Goal: Information Seeking & Learning: Check status

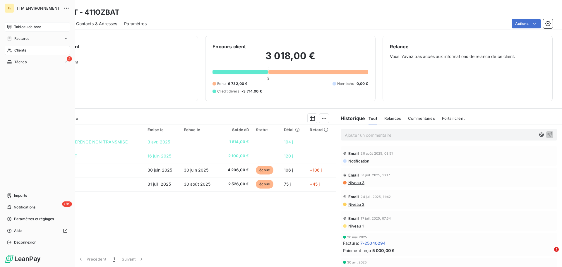
click at [29, 28] on span "Tableau de bord" at bounding box center [27, 26] width 27 height 5
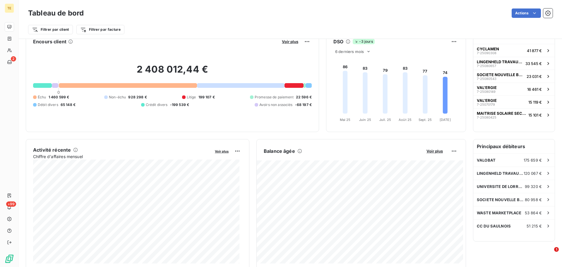
scroll to position [0, 0]
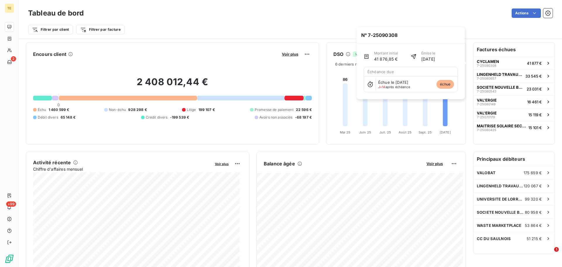
click at [401, 86] on span "J+14 après échéance" at bounding box center [394, 87] width 32 height 4
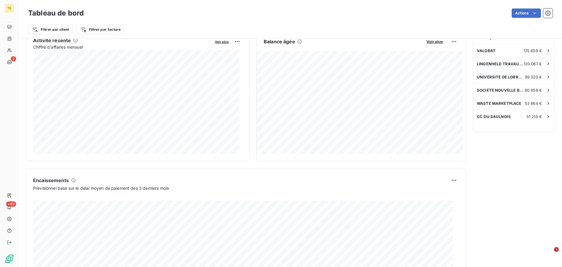
scroll to position [61, 0]
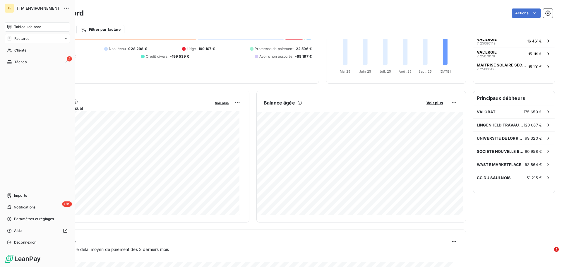
click at [19, 40] on span "Factures" at bounding box center [21, 38] width 15 height 5
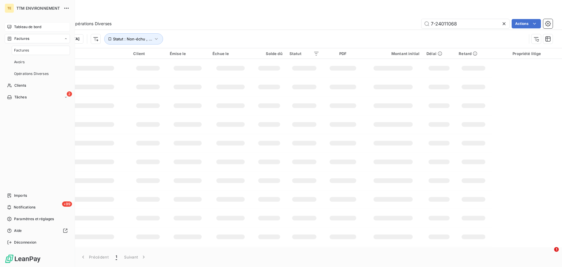
click at [26, 49] on span "Factures" at bounding box center [21, 50] width 15 height 5
click at [64, 39] on div "Factures" at bounding box center [37, 38] width 65 height 9
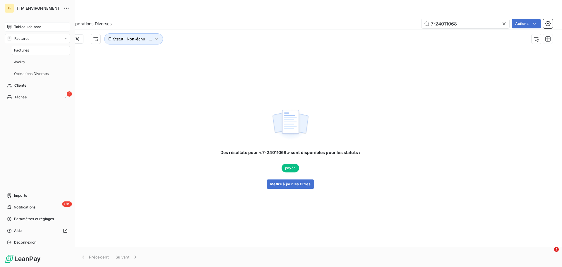
click at [32, 47] on div "Factures" at bounding box center [41, 50] width 58 height 9
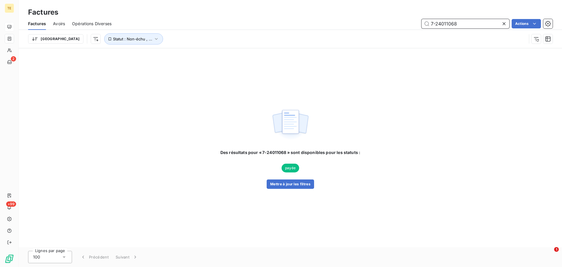
click at [491, 27] on input "7-24011068" at bounding box center [466, 23] width 88 height 9
drag, startPoint x: 462, startPoint y: 25, endPoint x: 394, endPoint y: 24, distance: 68.5
click at [400, 24] on div "7-24011068 Actions" at bounding box center [336, 23] width 434 height 9
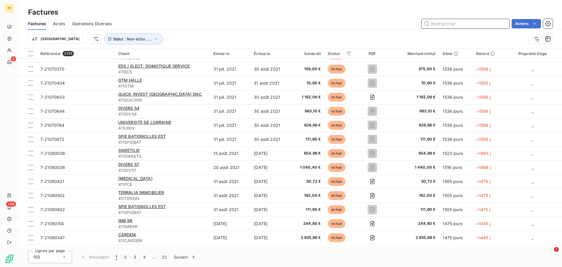
scroll to position [1098, 0]
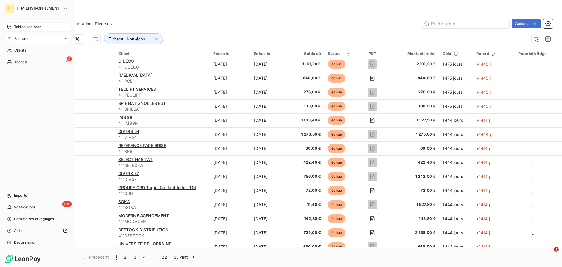
click at [25, 39] on span "Factures" at bounding box center [21, 38] width 15 height 5
click at [24, 38] on span "Factures" at bounding box center [21, 38] width 15 height 5
click at [22, 50] on span "Clients" at bounding box center [20, 50] width 12 height 5
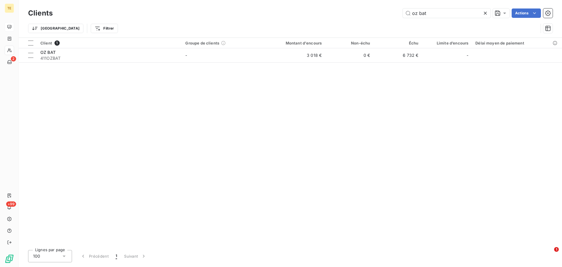
drag, startPoint x: 435, startPoint y: 12, endPoint x: 373, endPoint y: 13, distance: 62.6
click at [381, 15] on div "oz bat Actions" at bounding box center [306, 12] width 493 height 9
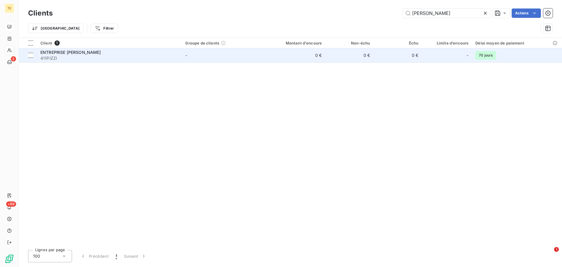
type input "[PERSON_NAME]"
click at [99, 56] on span "411PIZZI" at bounding box center [109, 58] width 138 height 6
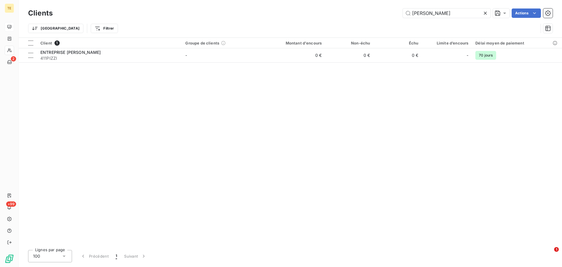
drag, startPoint x: 431, startPoint y: 15, endPoint x: 382, endPoint y: 13, distance: 48.9
click at [382, 13] on div "[PERSON_NAME] Actions" at bounding box center [306, 12] width 493 height 9
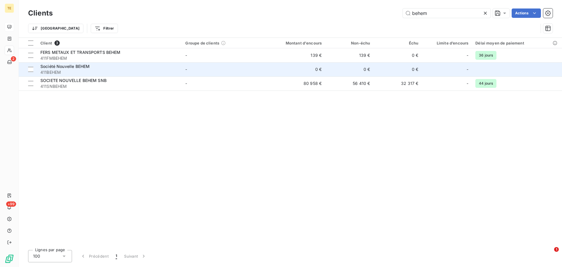
type input "behem"
click at [73, 73] on span "411BEHEM" at bounding box center [109, 72] width 138 height 6
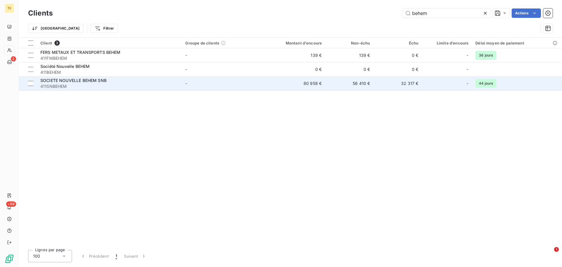
click at [83, 84] on span "411SNBEHEM" at bounding box center [109, 86] width 138 height 6
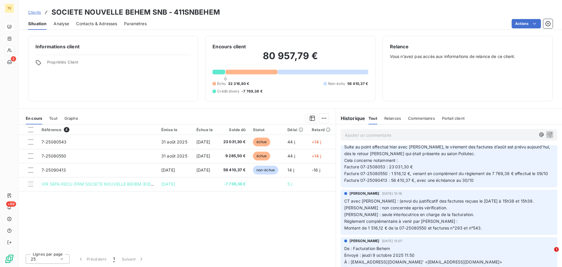
scroll to position [61, 0]
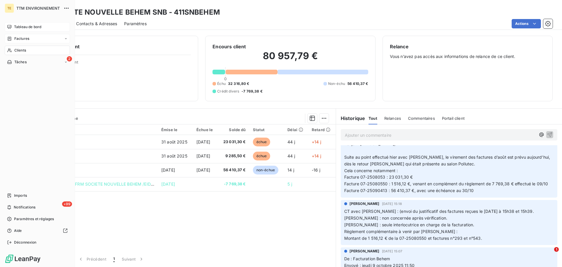
click at [17, 38] on span "Factures" at bounding box center [21, 38] width 15 height 5
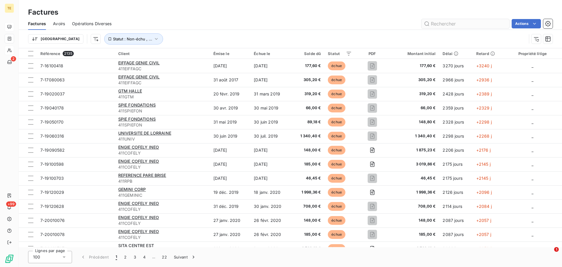
click at [435, 24] on input "text" at bounding box center [466, 23] width 88 height 9
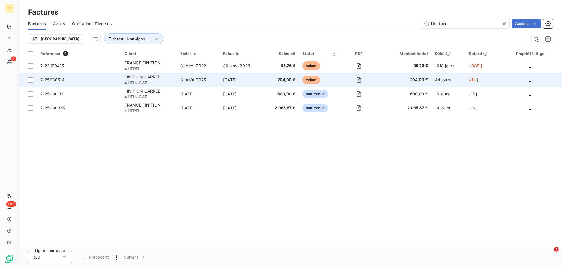
type input "finition"
click at [100, 78] on span "7-25080514" at bounding box center [78, 80] width 77 height 6
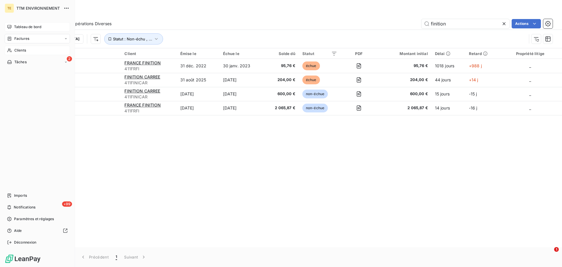
click at [22, 49] on span "Clients" at bounding box center [20, 50] width 12 height 5
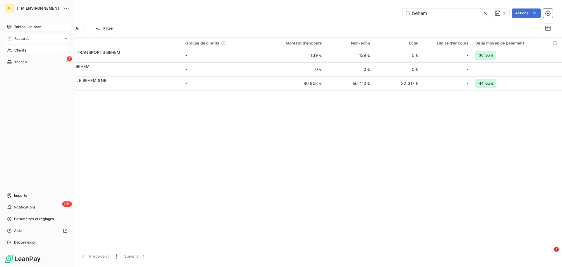
click at [12, 40] on div "Factures" at bounding box center [18, 38] width 22 height 5
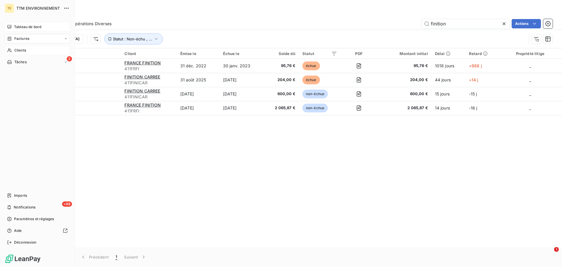
drag, startPoint x: 29, startPoint y: 51, endPoint x: 32, endPoint y: 49, distance: 3.5
click at [29, 51] on div "Clients" at bounding box center [37, 50] width 65 height 9
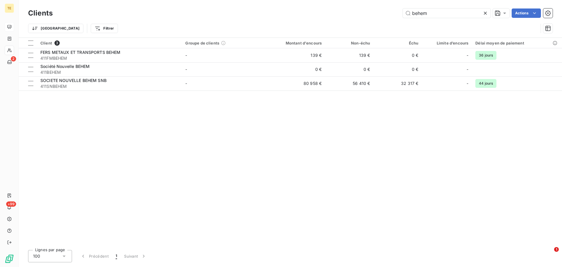
drag, startPoint x: 430, startPoint y: 16, endPoint x: 364, endPoint y: 12, distance: 66.0
click at [365, 12] on div "behem Actions" at bounding box center [306, 12] width 493 height 9
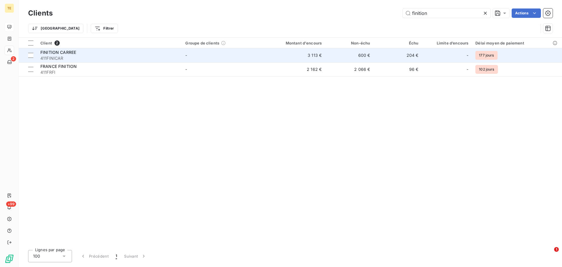
type input "finition"
click at [111, 59] on span "411FINICAR" at bounding box center [109, 58] width 138 height 6
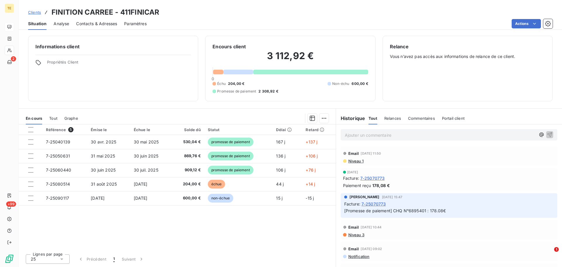
scroll to position [183, 0]
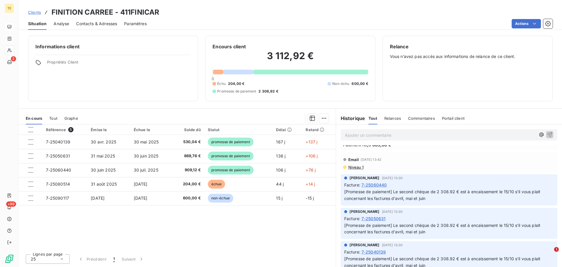
drag, startPoint x: 434, startPoint y: 59, endPoint x: 448, endPoint y: 59, distance: 13.5
click at [436, 60] on div "Relance Vous n’avez pas accès aux informations de relance de ce client." at bounding box center [467, 68] width 155 height 51
click at [393, 119] on span "Relances" at bounding box center [392, 118] width 17 height 5
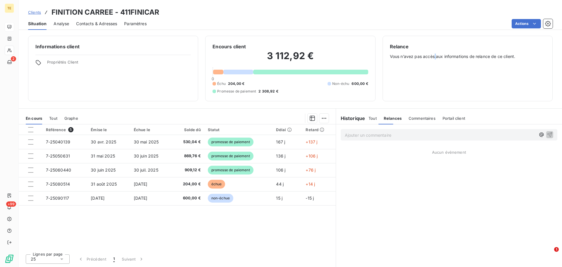
scroll to position [0, 0]
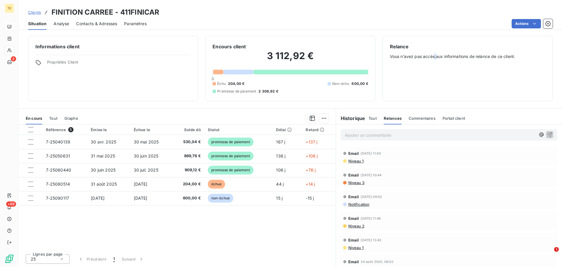
click at [419, 116] on span "Commentaires" at bounding box center [422, 118] width 27 height 5
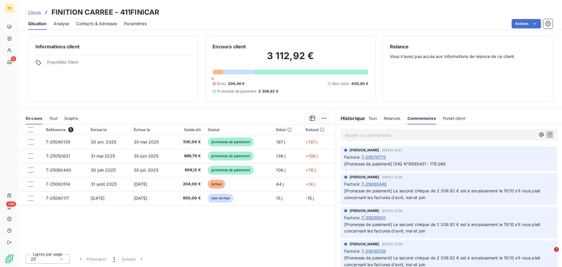
click at [360, 119] on h6 "Historique" at bounding box center [350, 118] width 29 height 7
click at [338, 119] on h6 "Historique" at bounding box center [350, 118] width 29 height 7
click at [352, 119] on h6 "Historique" at bounding box center [350, 118] width 29 height 7
click at [373, 121] on div "Tout" at bounding box center [373, 118] width 8 height 12
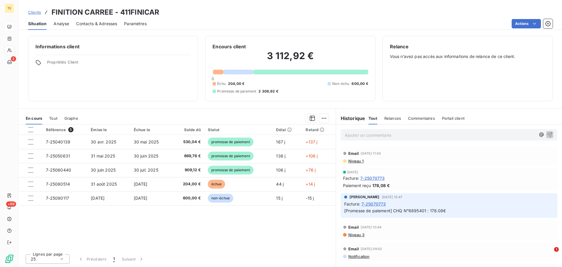
click at [64, 25] on span "Analyse" at bounding box center [62, 24] width 16 height 6
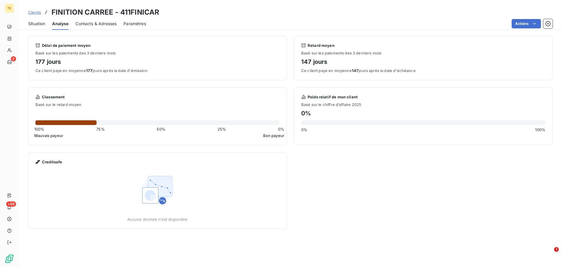
click at [96, 23] on span "Contacts & Adresses" at bounding box center [96, 24] width 41 height 6
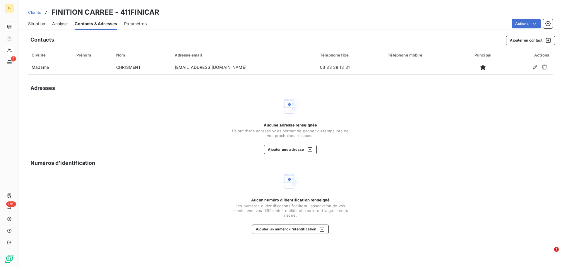
click at [45, 23] on span "Situation" at bounding box center [36, 24] width 17 height 6
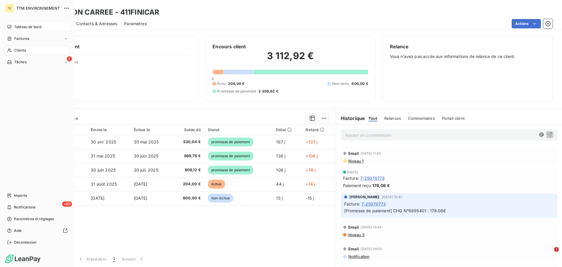
click at [10, 24] on div "Tableau de bord" at bounding box center [37, 26] width 65 height 9
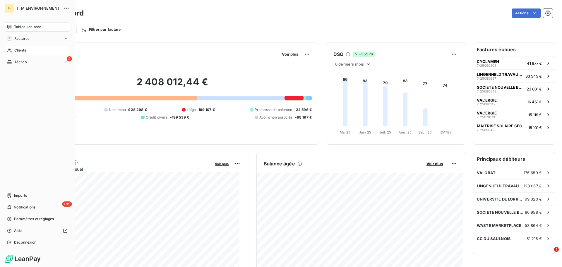
click at [19, 51] on span "Clients" at bounding box center [20, 50] width 12 height 5
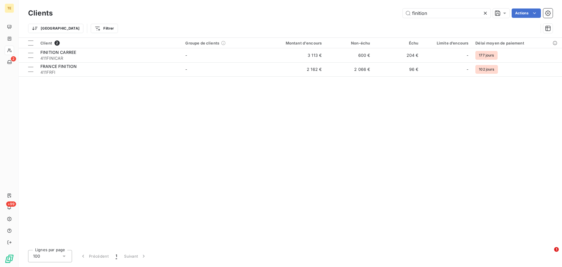
drag, startPoint x: 439, startPoint y: 15, endPoint x: 329, endPoint y: 9, distance: 110.2
click at [329, 10] on div "finition Actions" at bounding box center [306, 12] width 493 height 9
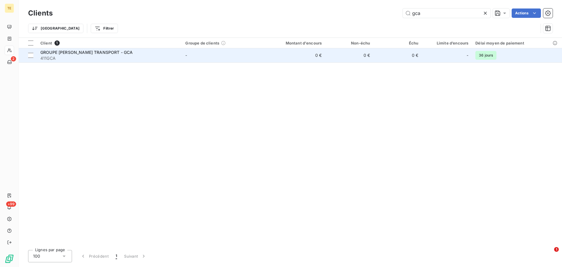
type input "gca"
click at [70, 56] on span "411GCA" at bounding box center [109, 58] width 138 height 6
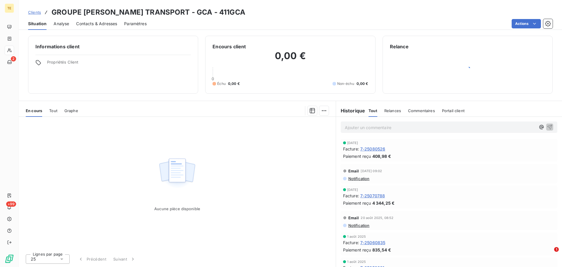
click at [68, 26] on span "Analyse" at bounding box center [62, 24] width 16 height 6
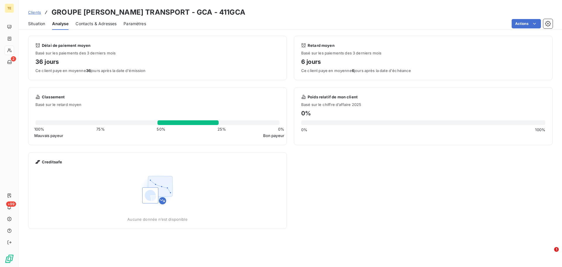
click at [39, 28] on div "Situation" at bounding box center [36, 24] width 17 height 12
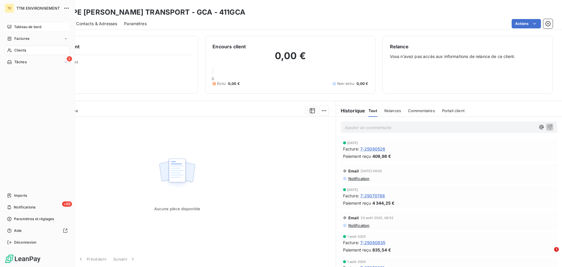
click at [34, 23] on div "Tableau de bord" at bounding box center [37, 26] width 65 height 9
